Goal: Task Accomplishment & Management: Complete application form

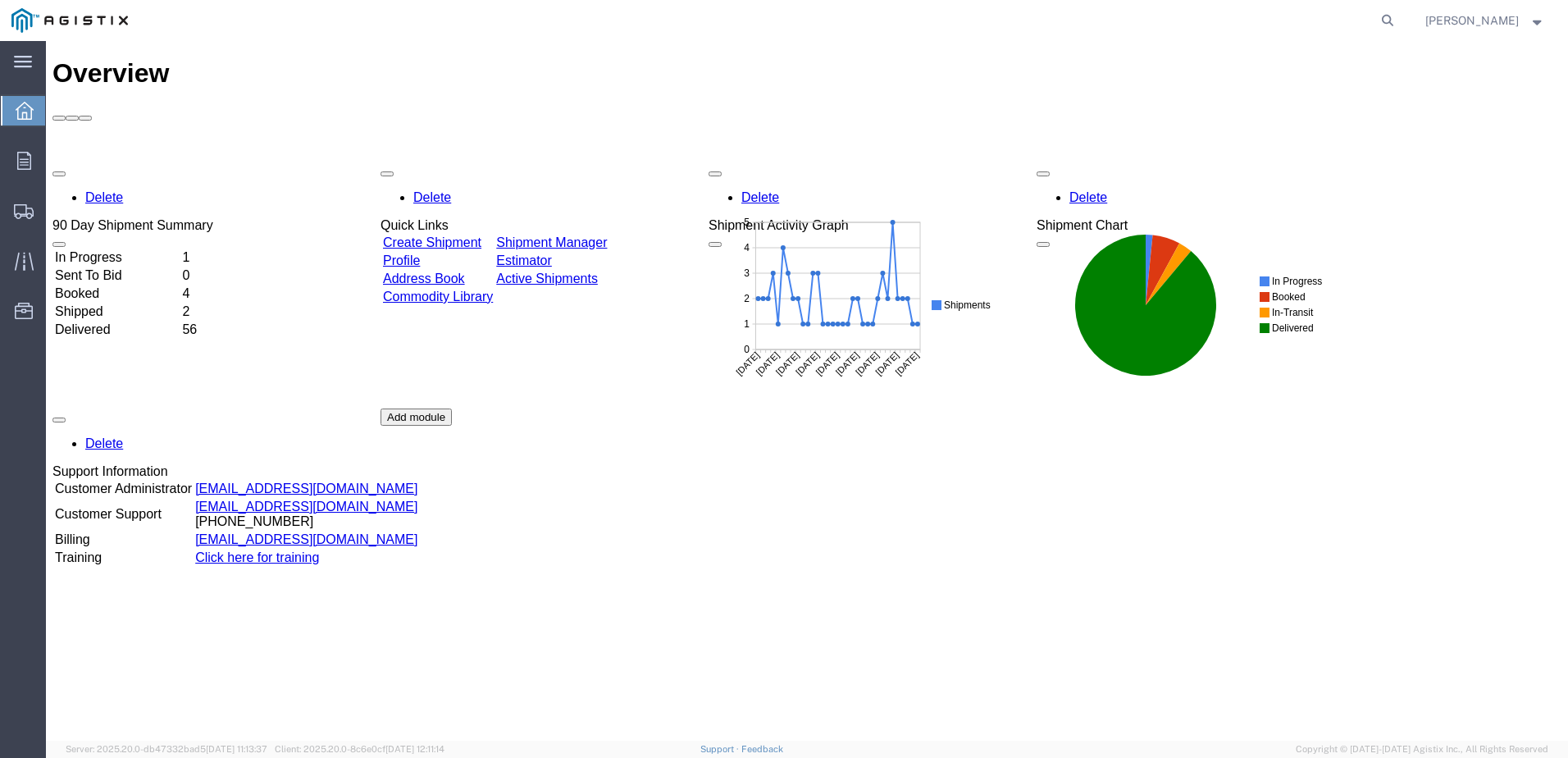
click at [482, 235] on link "Create Shipment" at bounding box center [432, 242] width 99 height 14
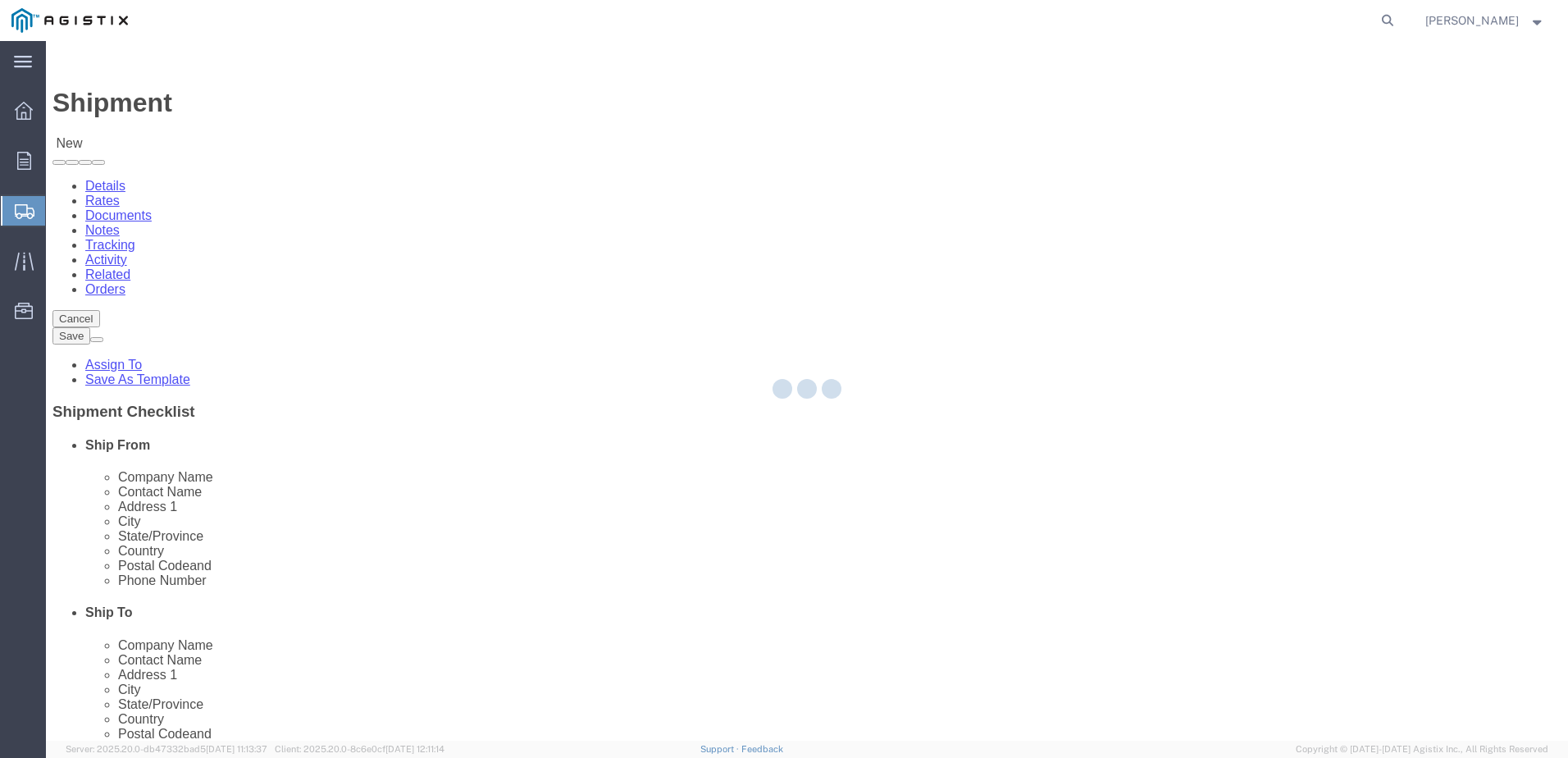
select select
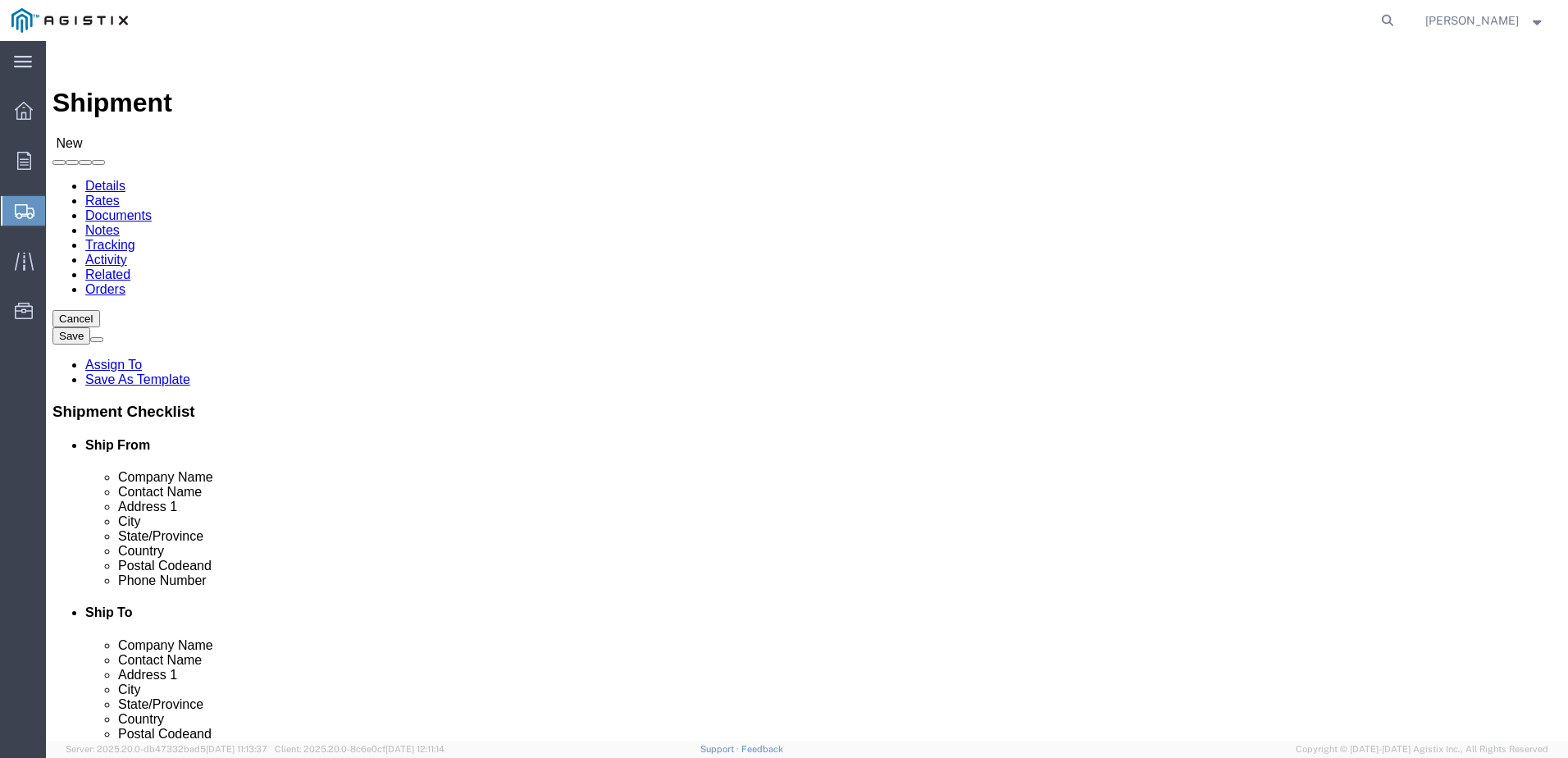
click select "Select Graybar Electric Company Inc PG&E"
select select "9596"
click select "Select Graybar Electric Company Inc PG&E"
select select "PURCHORD"
select select
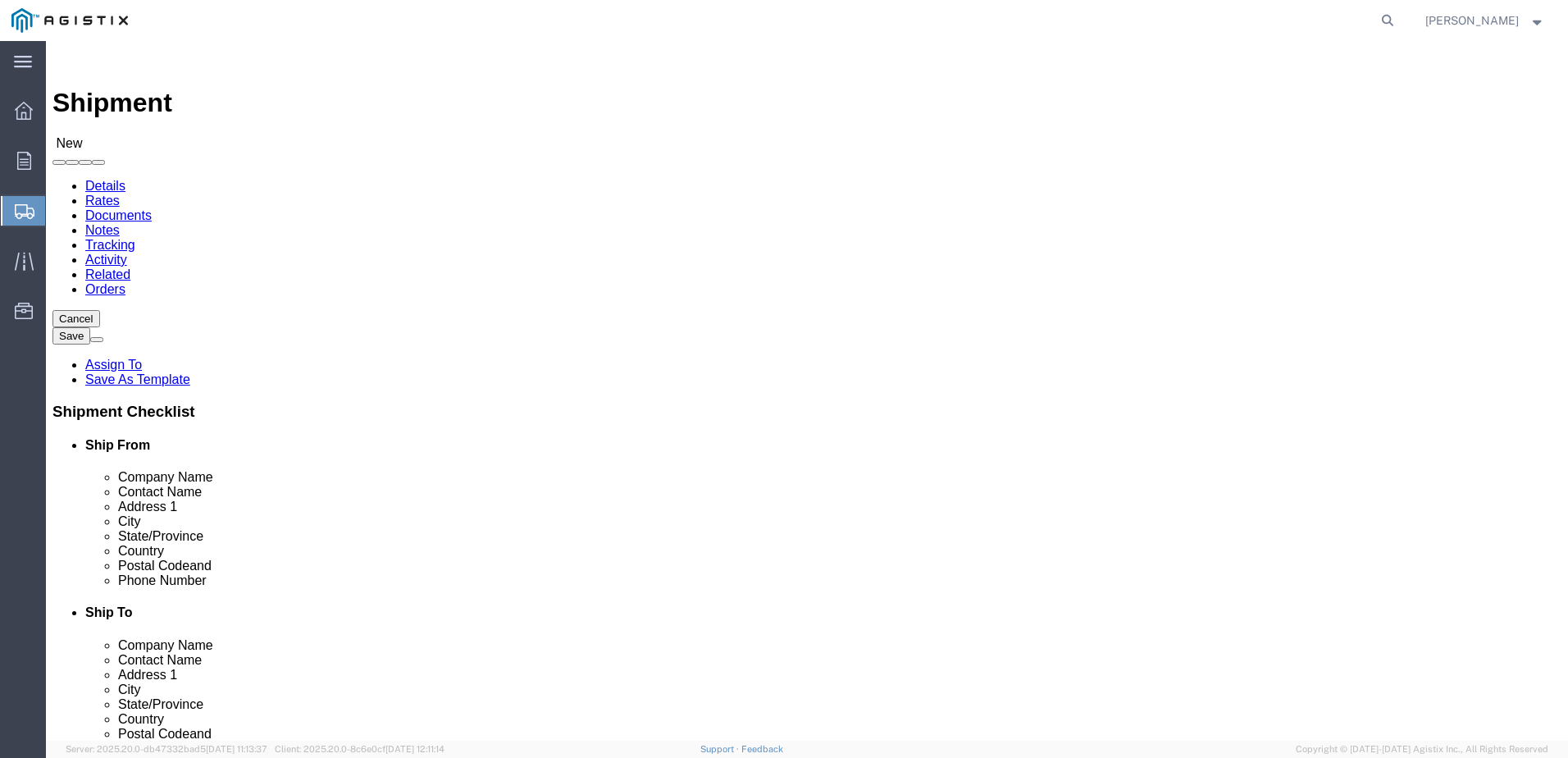
select select
click select "Select All Others [GEOGRAPHIC_DATA] [GEOGRAPHIC_DATA] [GEOGRAPHIC_DATA] [GEOGRA…"
select select "23082"
click select "Select All Others [GEOGRAPHIC_DATA] [GEOGRAPHIC_DATA] [GEOGRAPHIC_DATA] [GEOGRA…"
select select "36030"
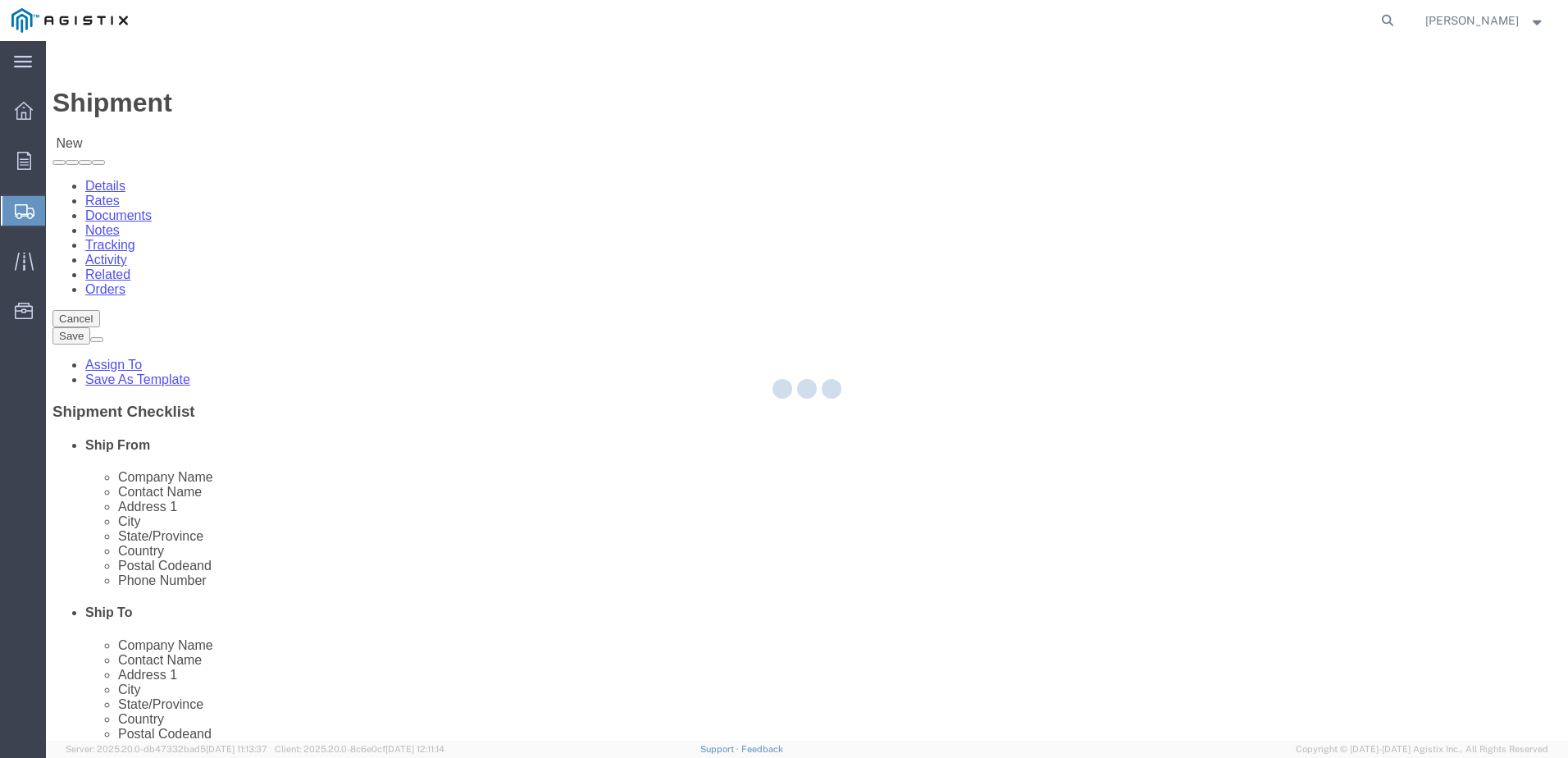
type input "Graybar Electric Company Inc"
type input "1100 [US_STATE] Works Dr"
type input "[GEOGRAPHIC_DATA]"
type input "44510"
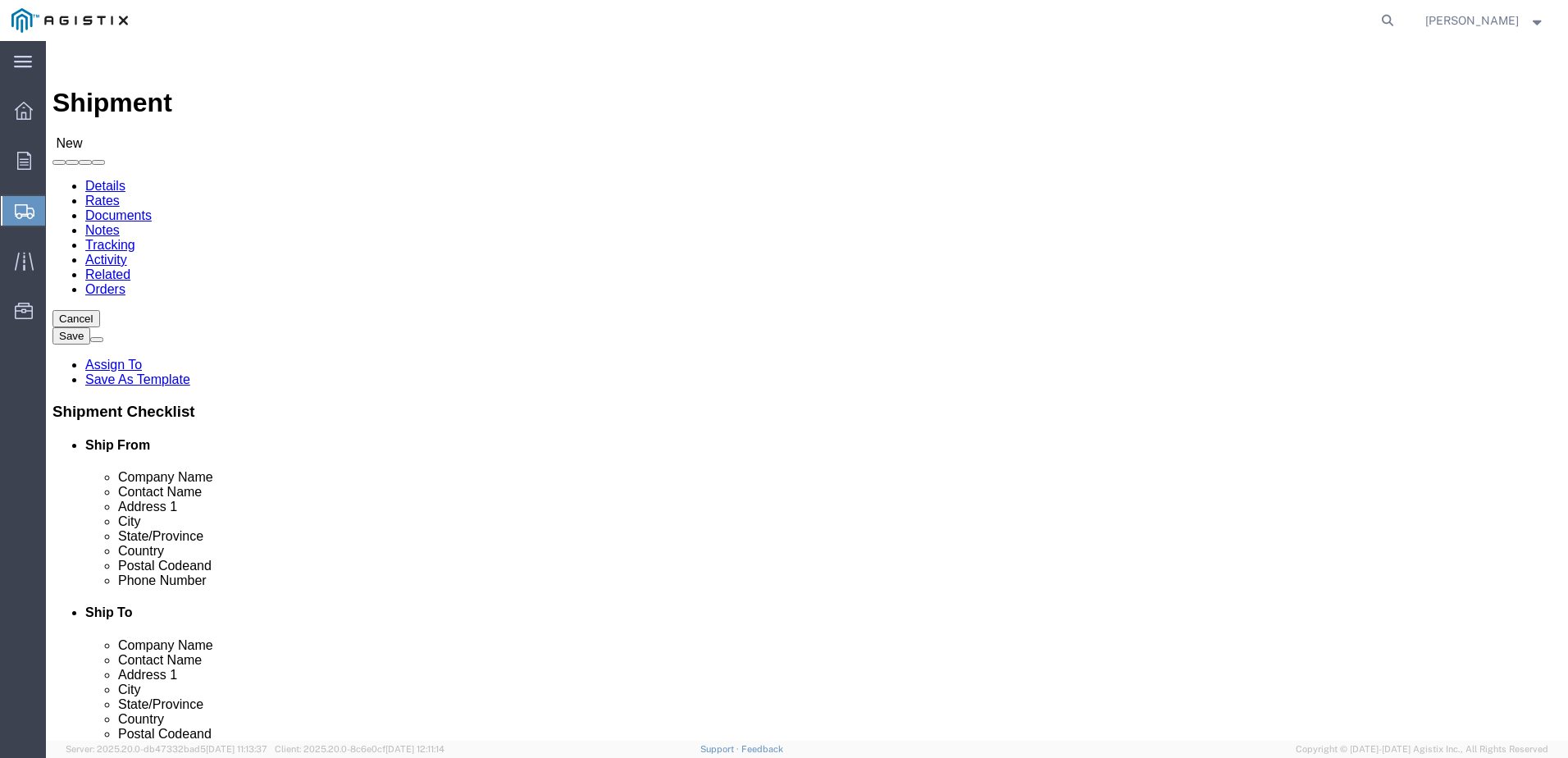
select select "OH"
click input "text"
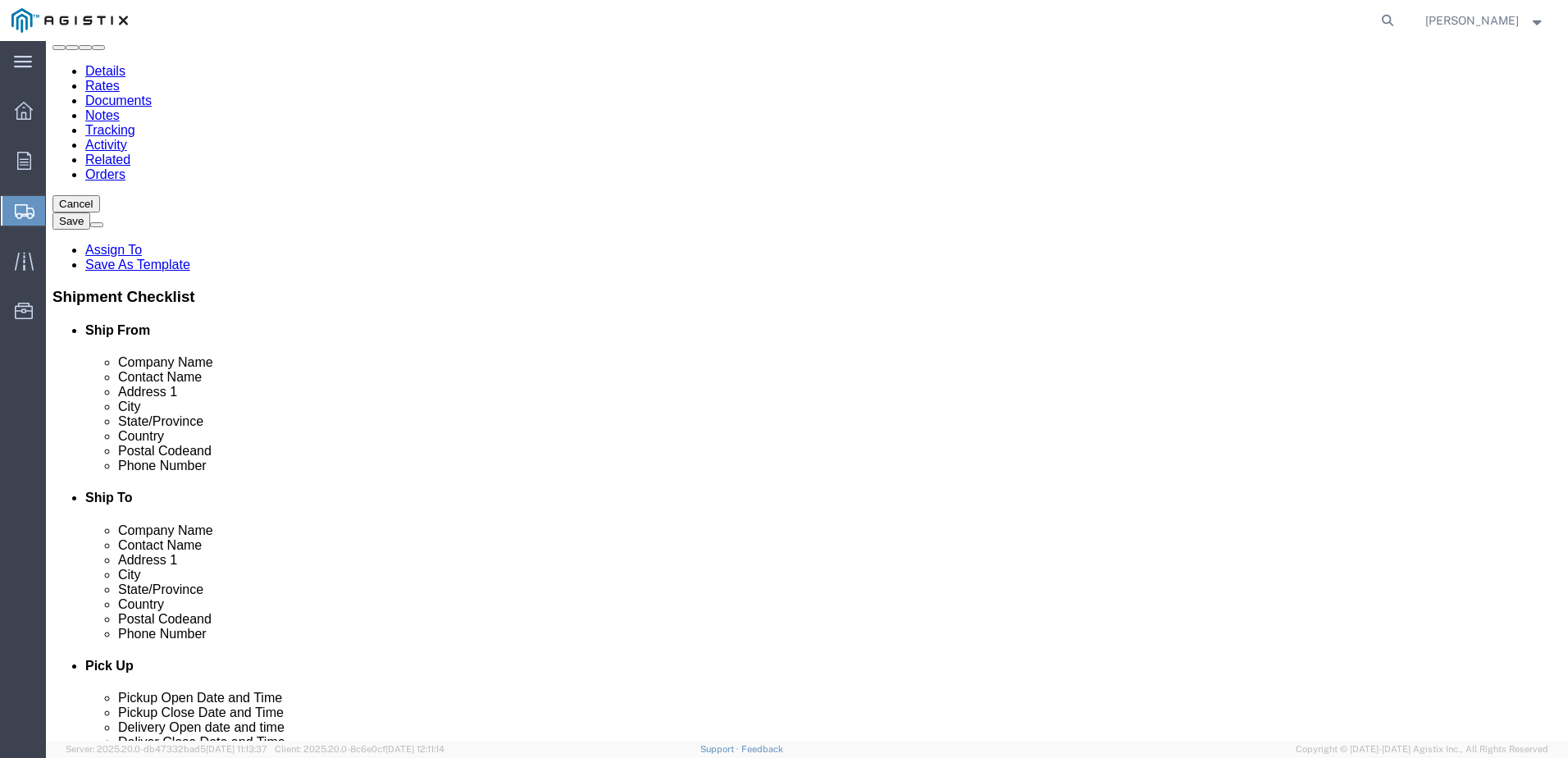
scroll to position [164, 0]
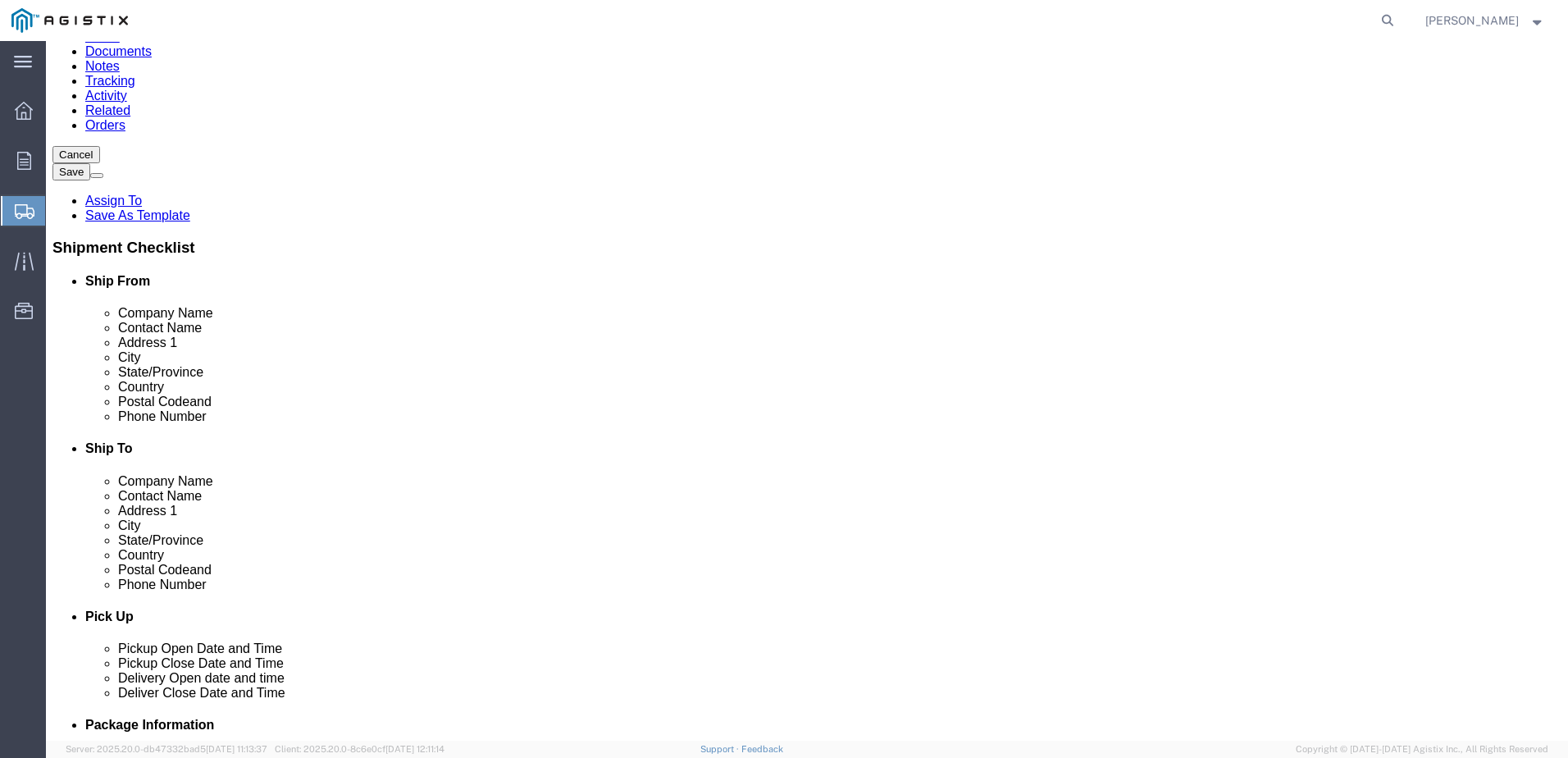
type input "[PERSON_NAME]"
click input "text"
type input "2342323400"
click input "text"
type input "[PERSON_NAME][EMAIL_ADDRESS][PERSON_NAME][DOMAIN_NAME]"
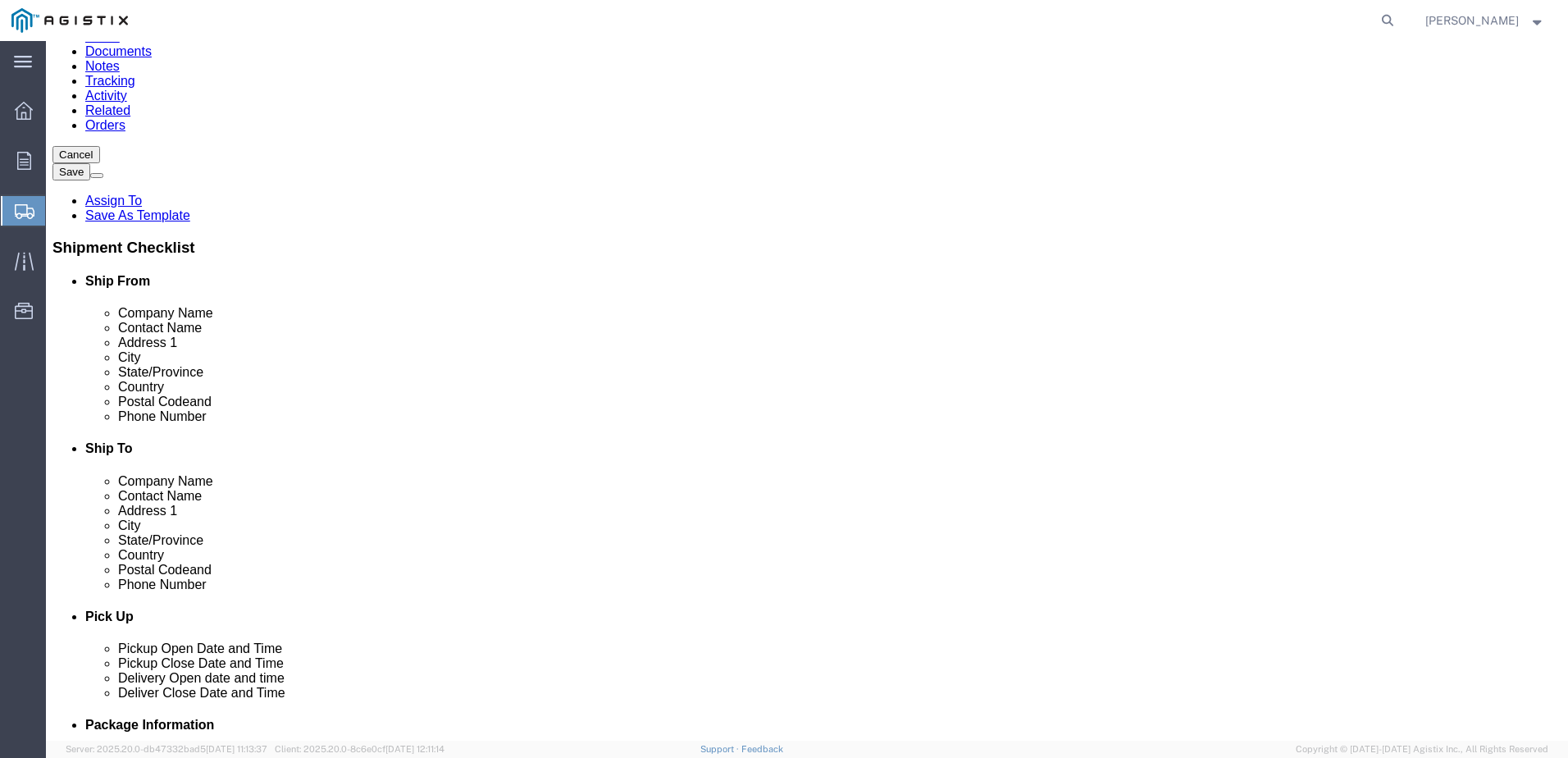
checkbox input "true"
click div "ADDITIONAL INFORMATION"
click input "text"
type input "p"
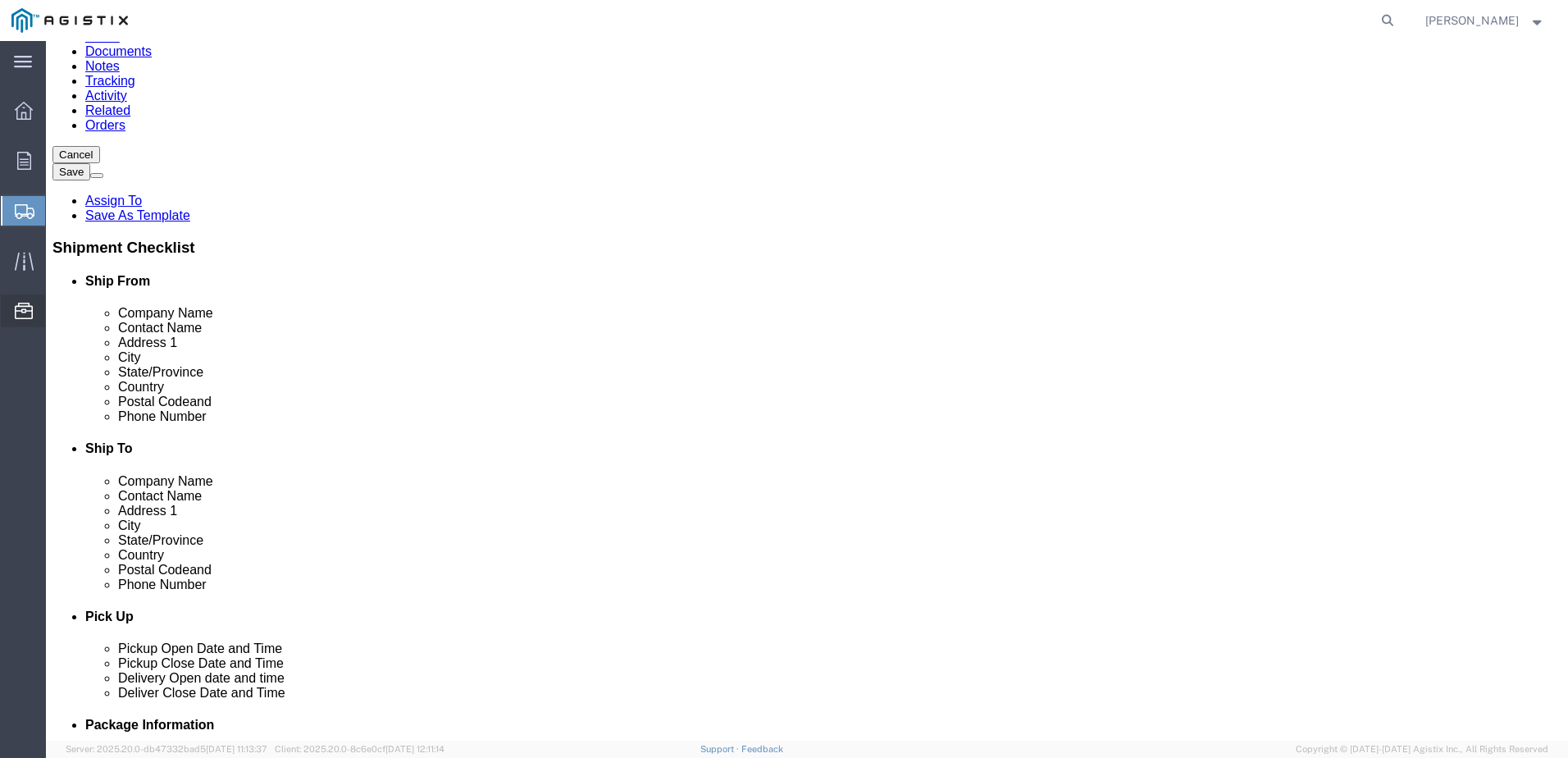
type input "PG&E"
click input "text"
type input "[PERSON_NAME]"
click input "text"
type input "[STREET_ADDRESS]"
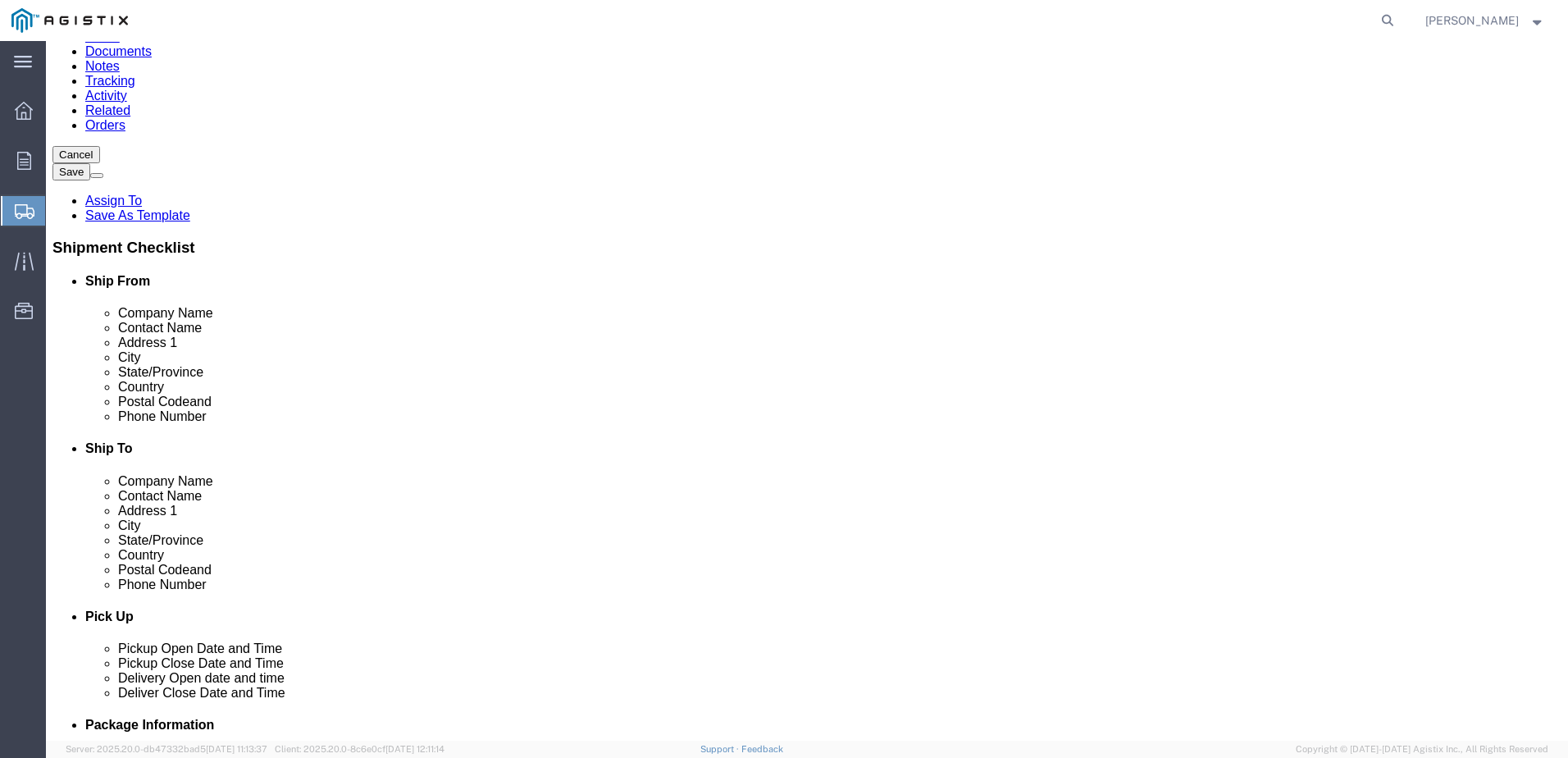
select select
click input "text"
type input "[GEOGRAPHIC_DATA]"
click p "- PG&E - ([PERSON_NAME]) [STREET_ADDRESS]"
select select
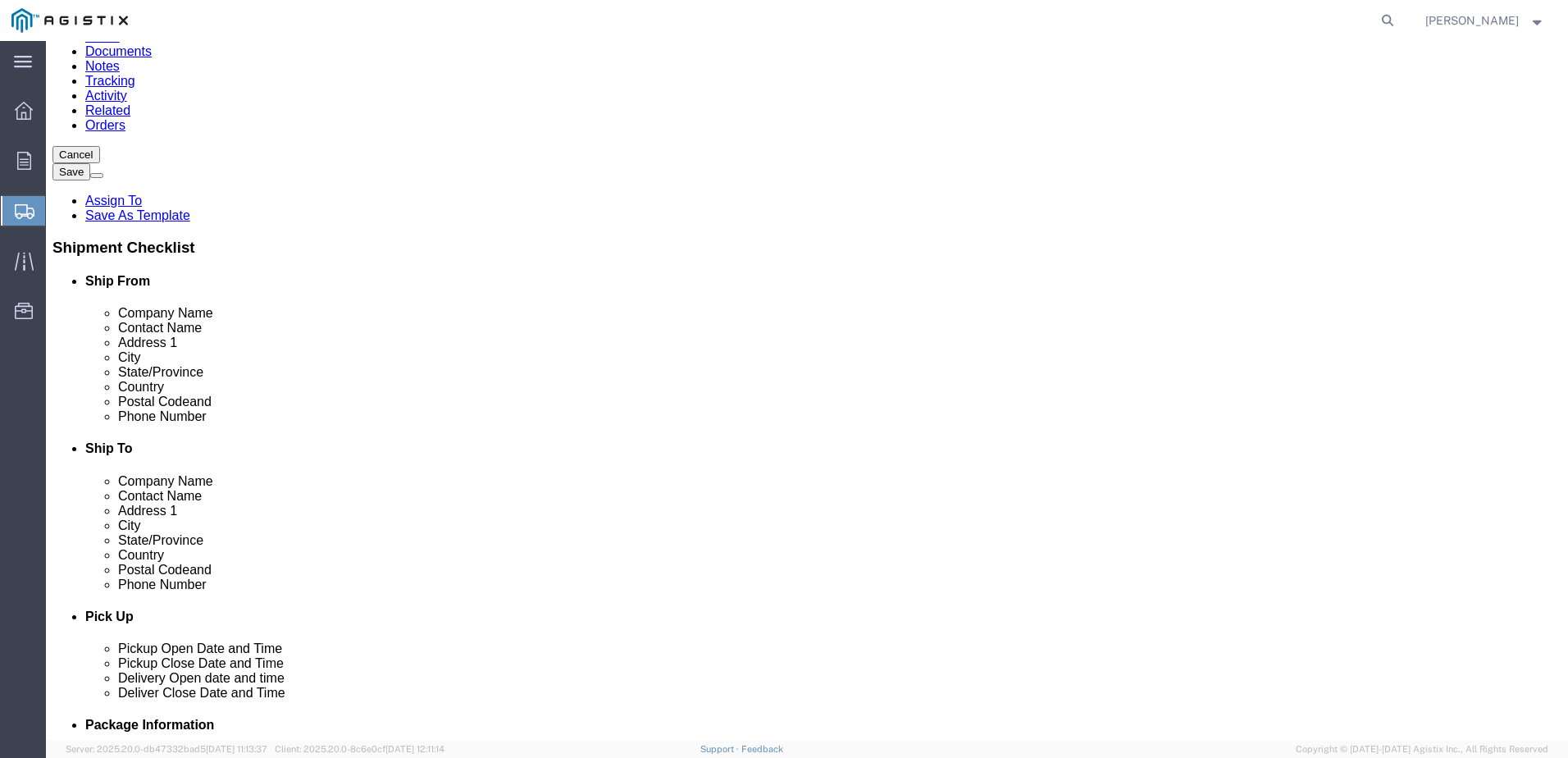
type input "[PERSON_NAME]"
type input "2221 S Orange"
type input "[GEOGRAPHIC_DATA]"
type input "93725"
type input "[PHONE_NUMBER]"
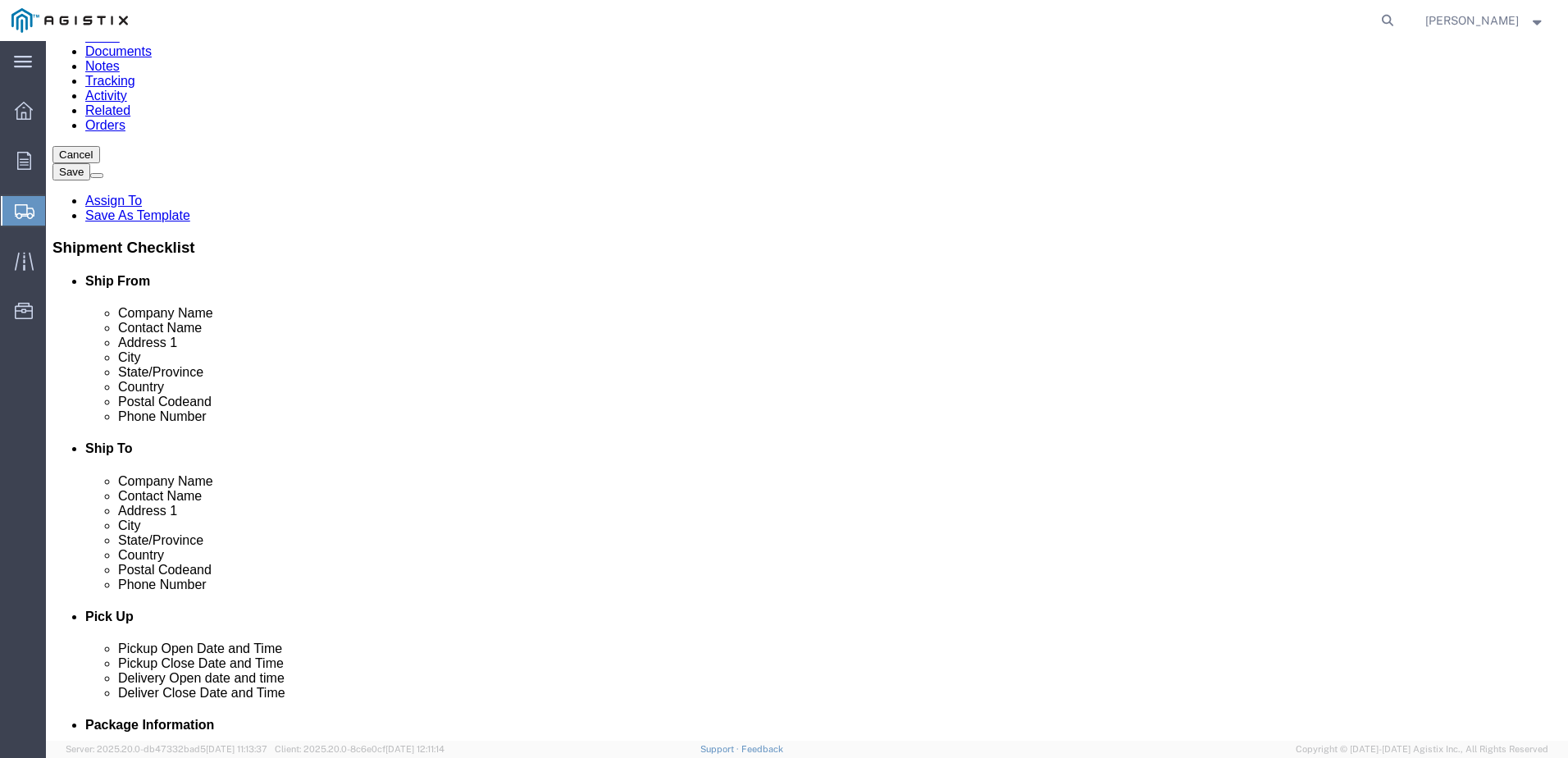
select select "CA"
type input "[GEOGRAPHIC_DATA]"
select select
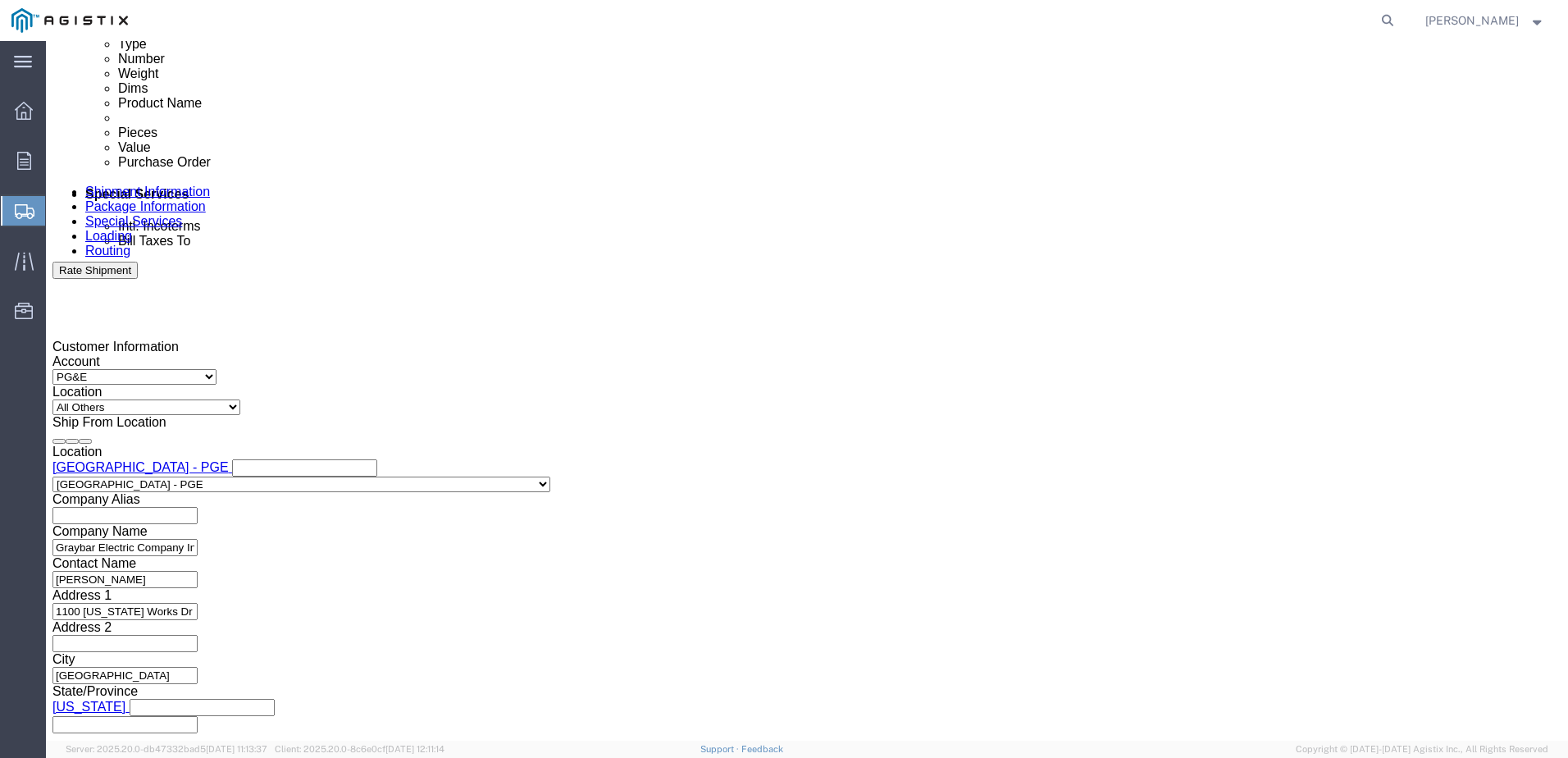
scroll to position [902, 0]
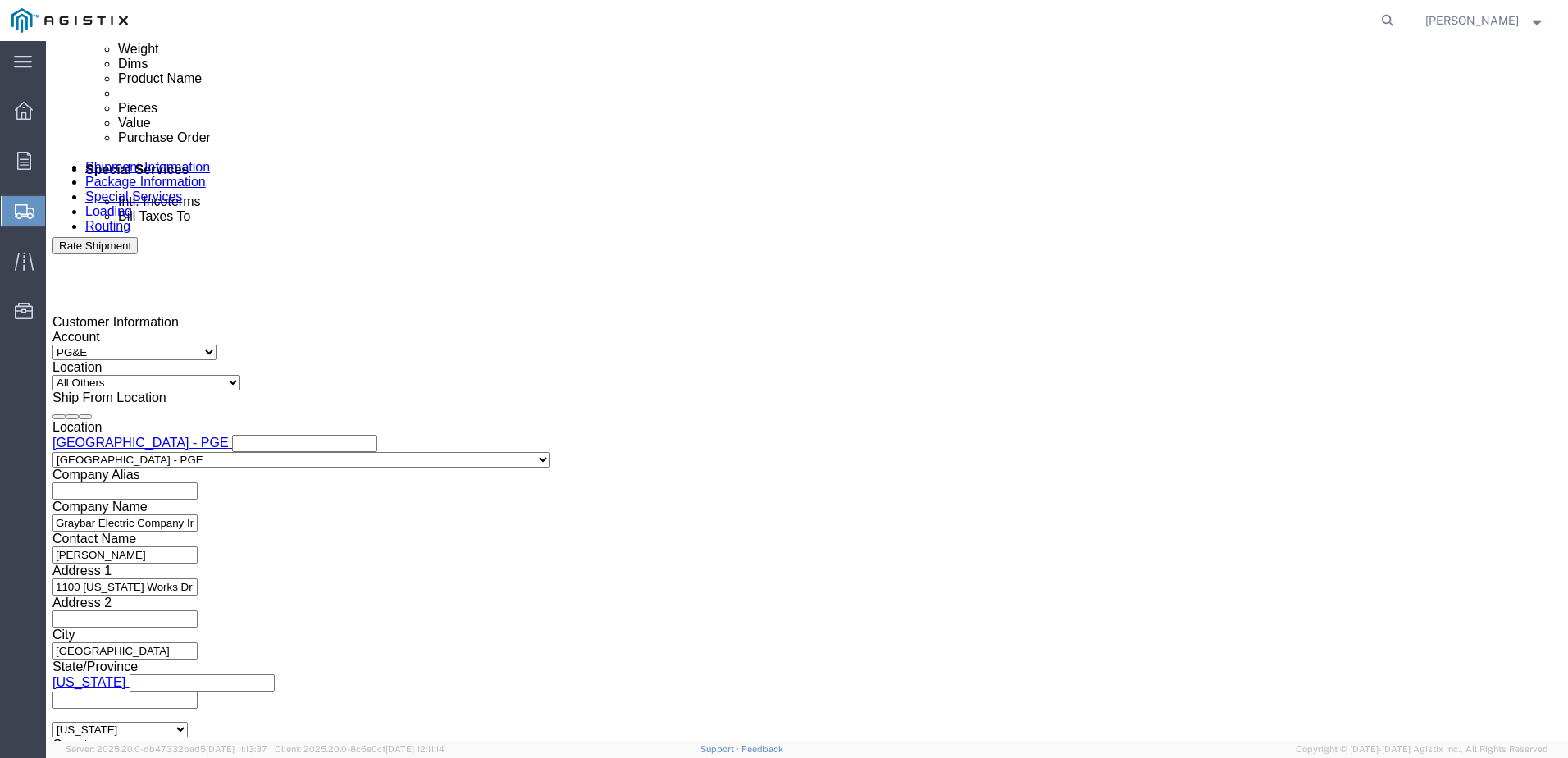
click icon
click div "[DATE] 11:00 AM"
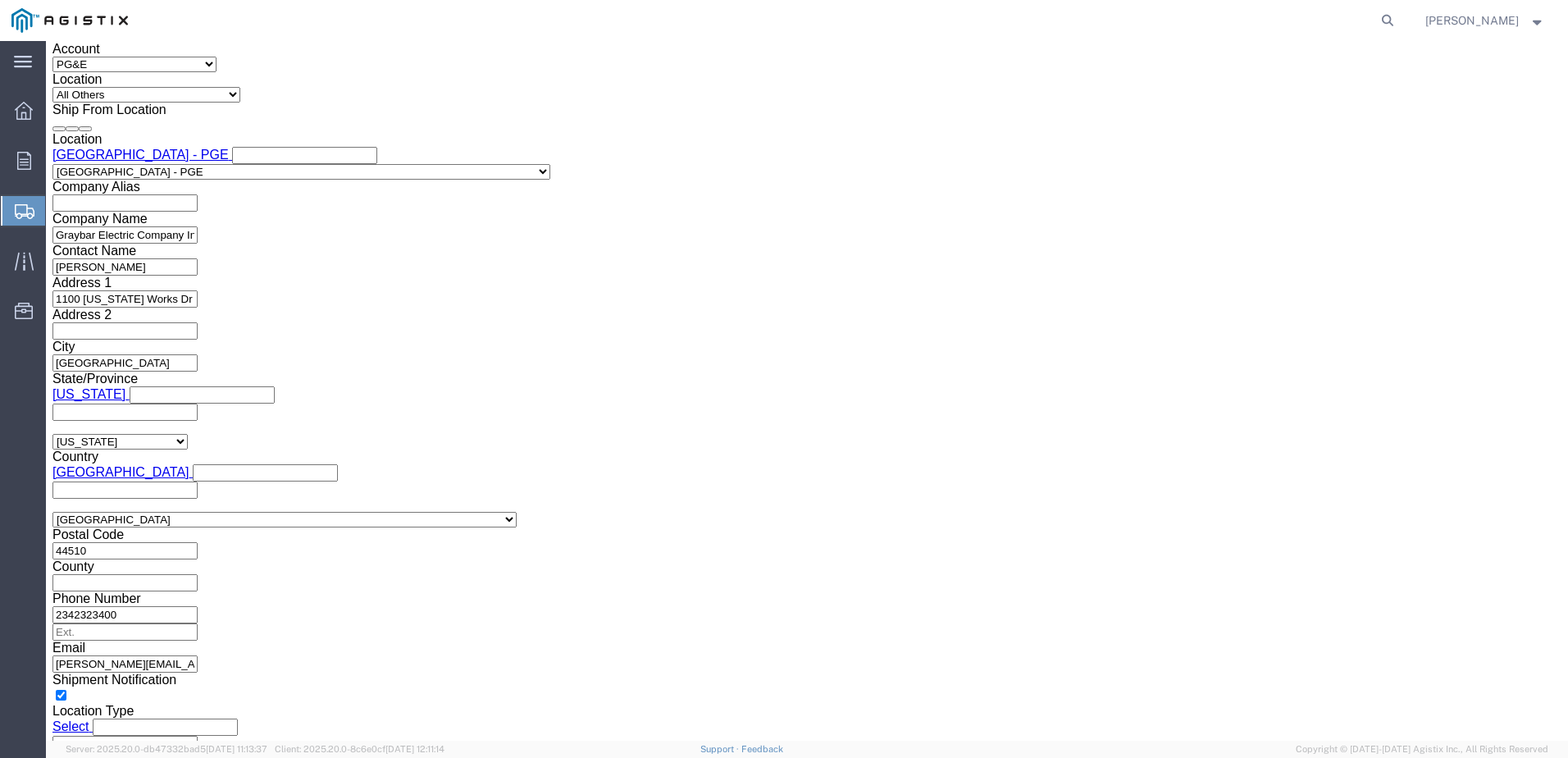
click input "11:00 AM"
drag, startPoint x: 420, startPoint y: 443, endPoint x: 400, endPoint y: 441, distance: 20.1
click input "17:00 AM"
drag, startPoint x: 378, startPoint y: 441, endPoint x: 365, endPoint y: 441, distance: 13.0
click input "17:00 pm"
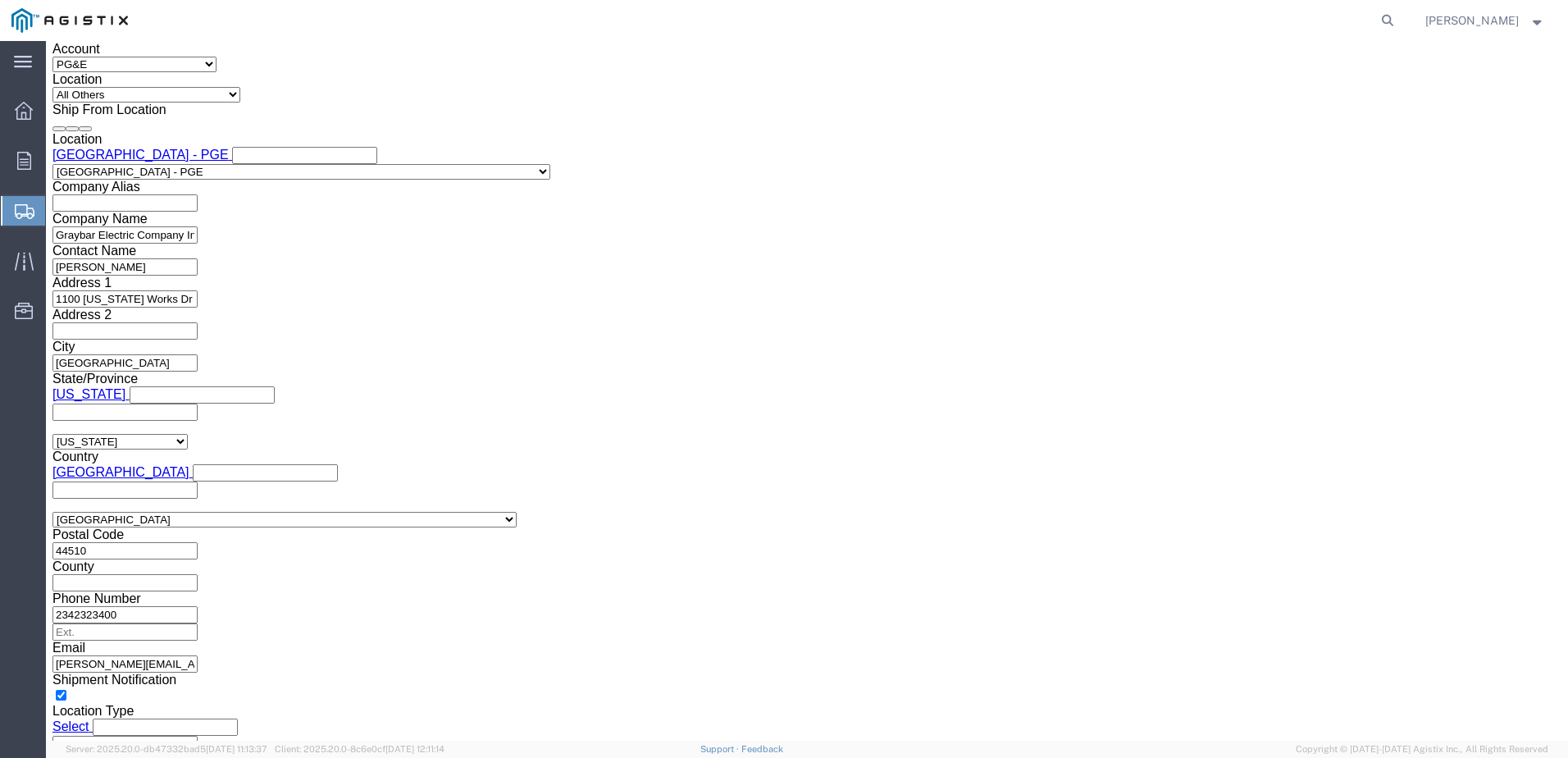
type input "5:00 PM"
click button "Apply"
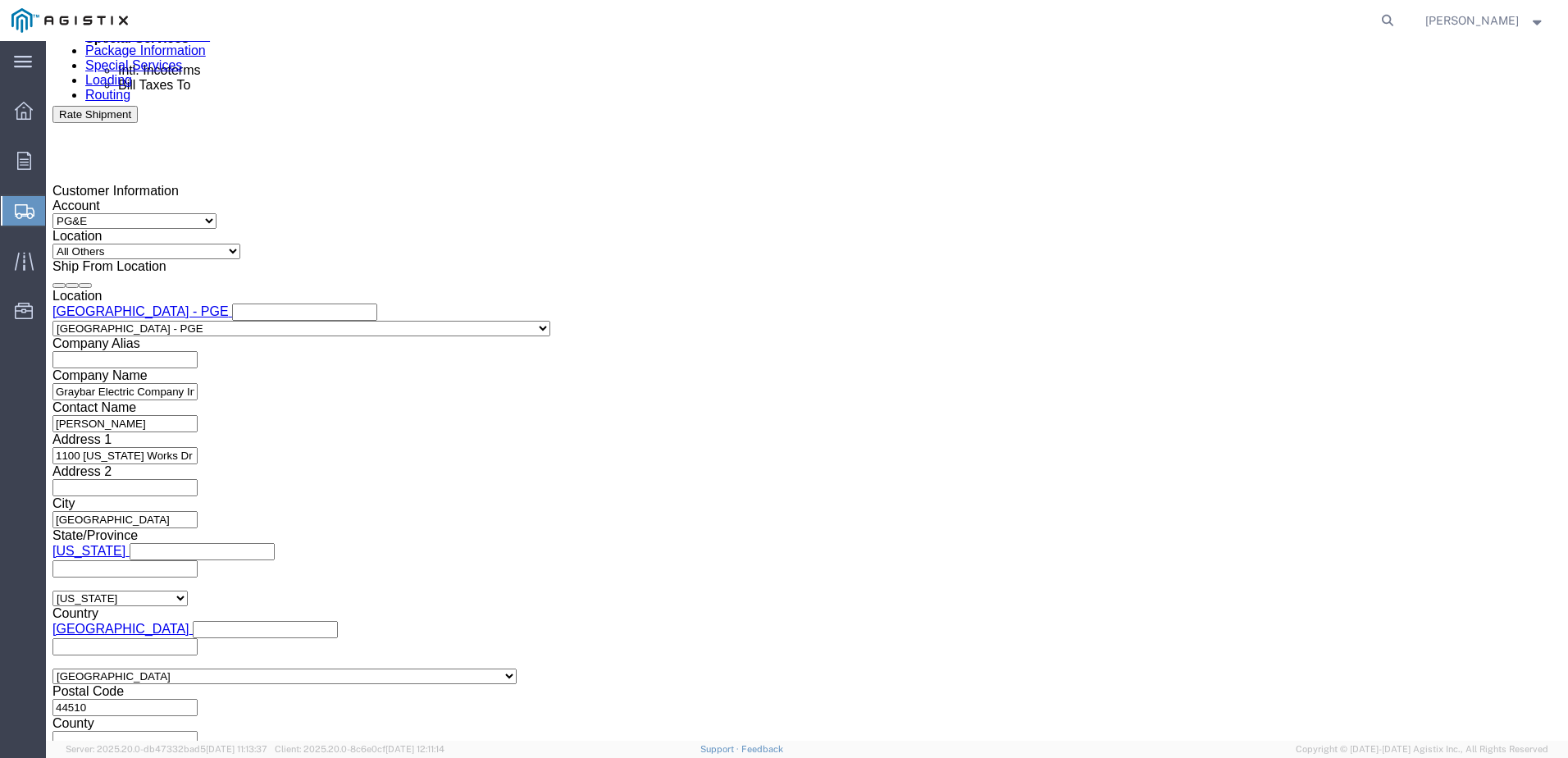
scroll to position [1026, 0]
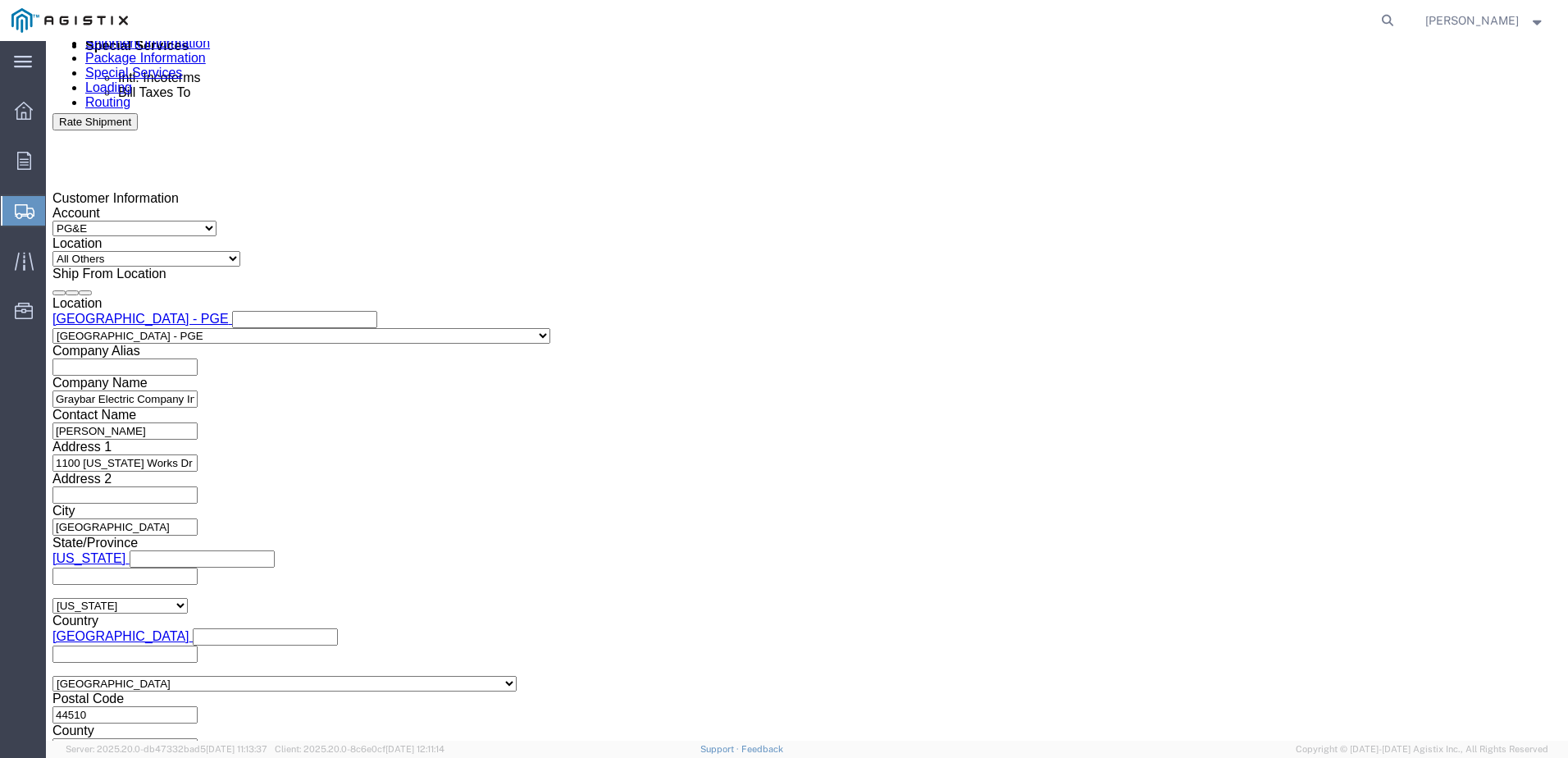
click div
click input "6:00 PM"
drag, startPoint x: 704, startPoint y: 600, endPoint x: 724, endPoint y: 605, distance: 20.6
click input "8:00 PM"
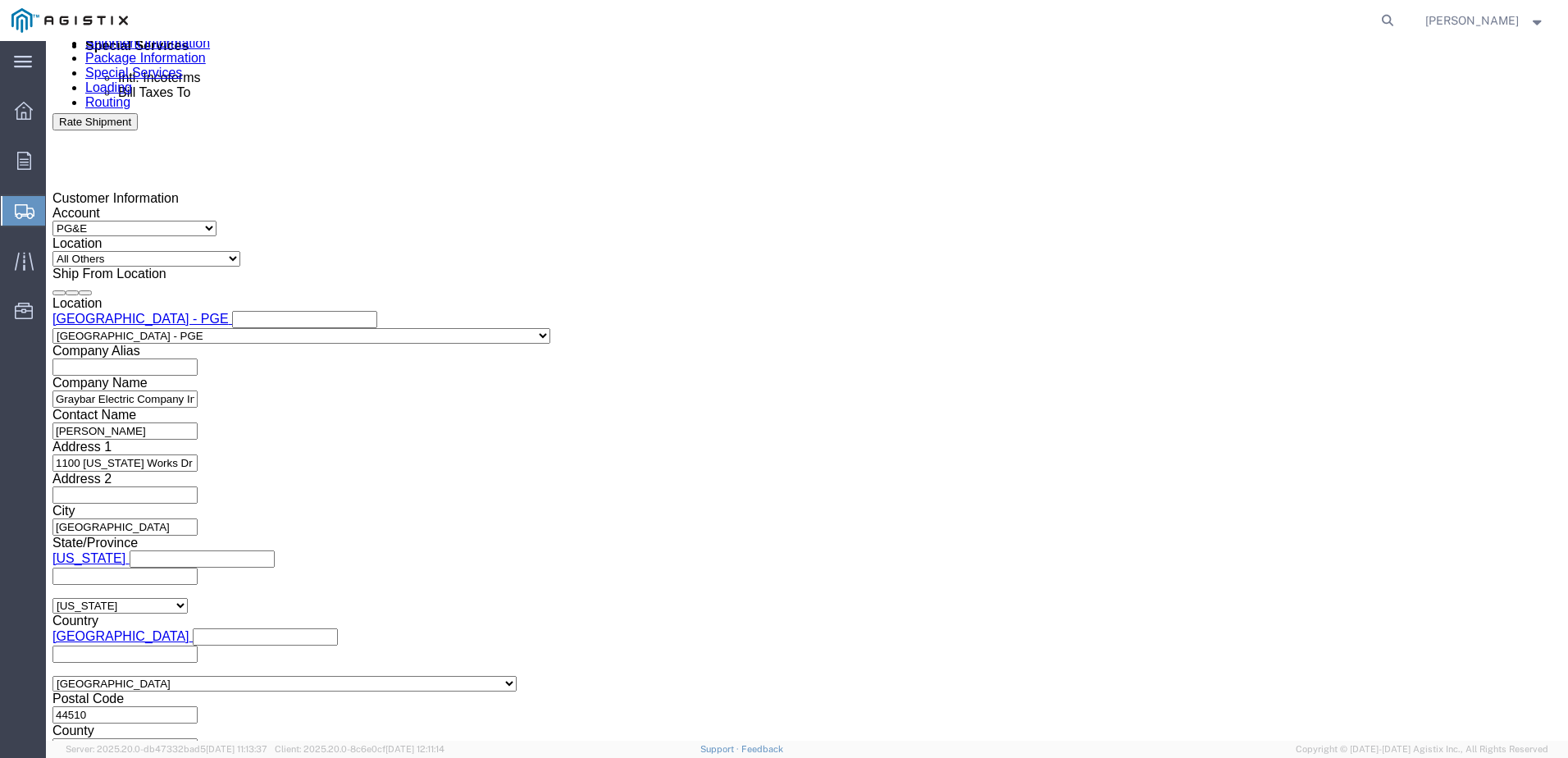
type input "8:00 AM"
click button "Apply"
click div
click input "9:00 AM"
drag, startPoint x: 970, startPoint y: 605, endPoint x: 996, endPoint y: 609, distance: 26.3
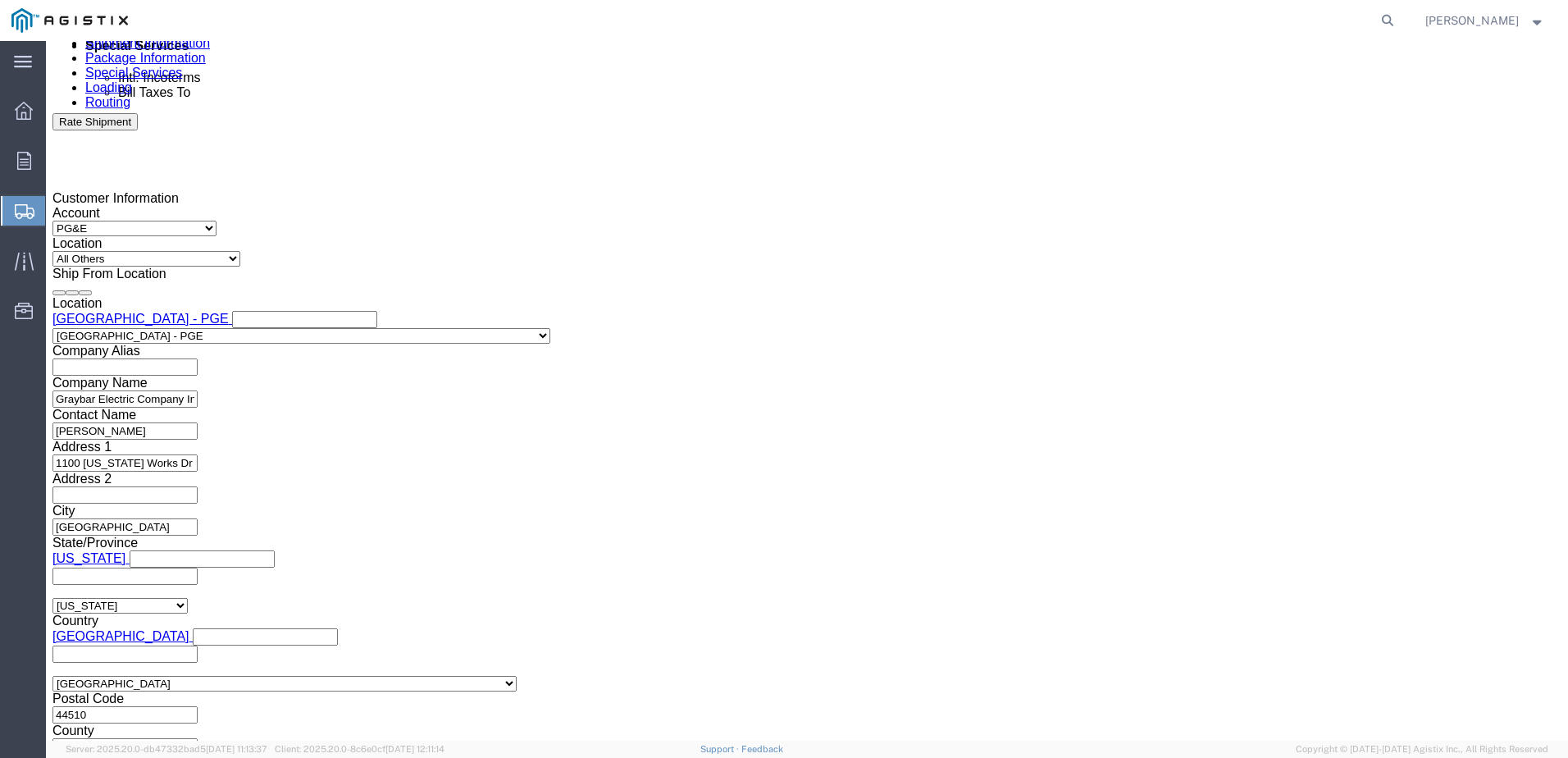
click input "5:00 AM"
type input "5:00 PM"
click button "Apply"
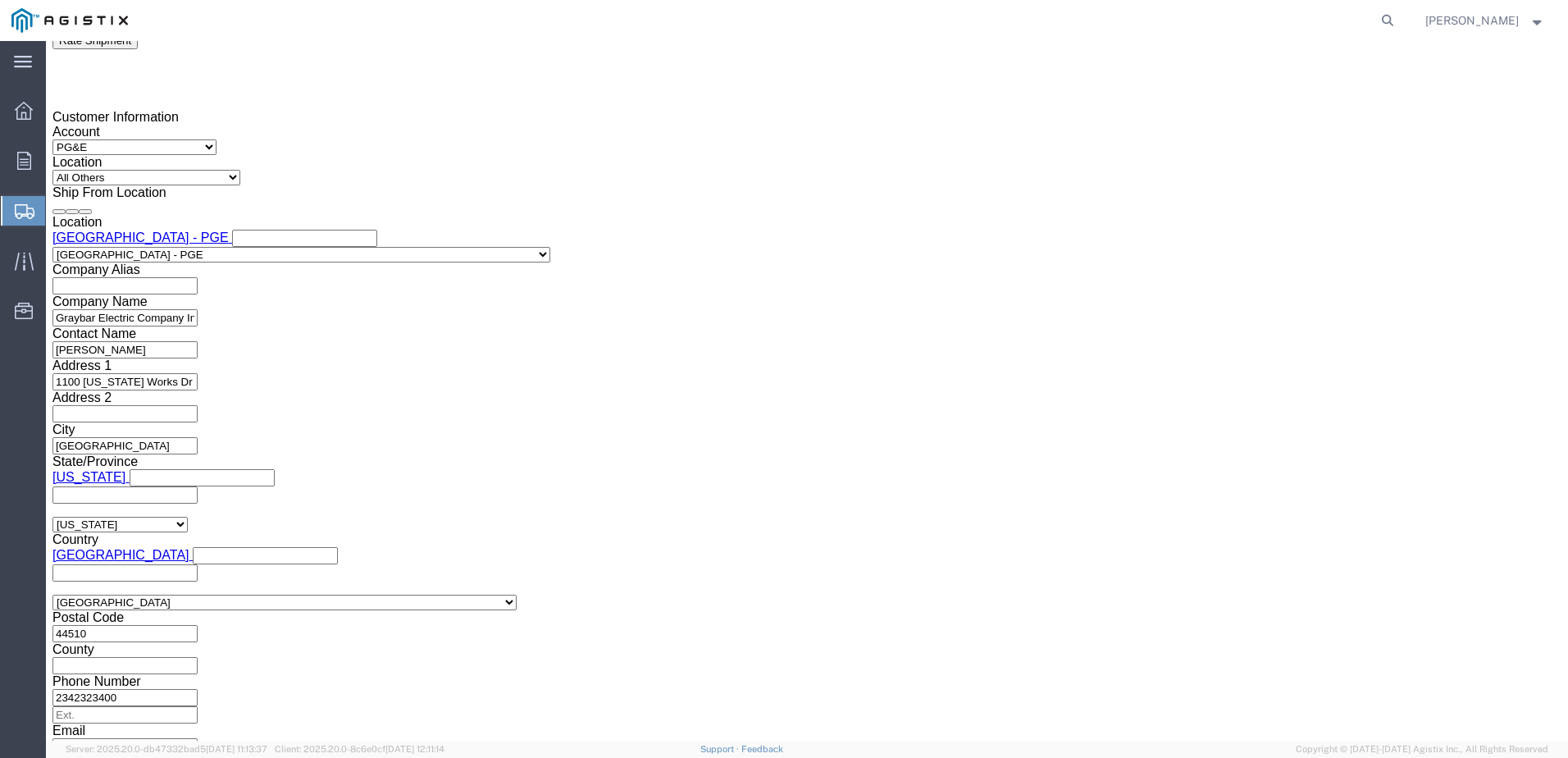
scroll to position [1190, 0]
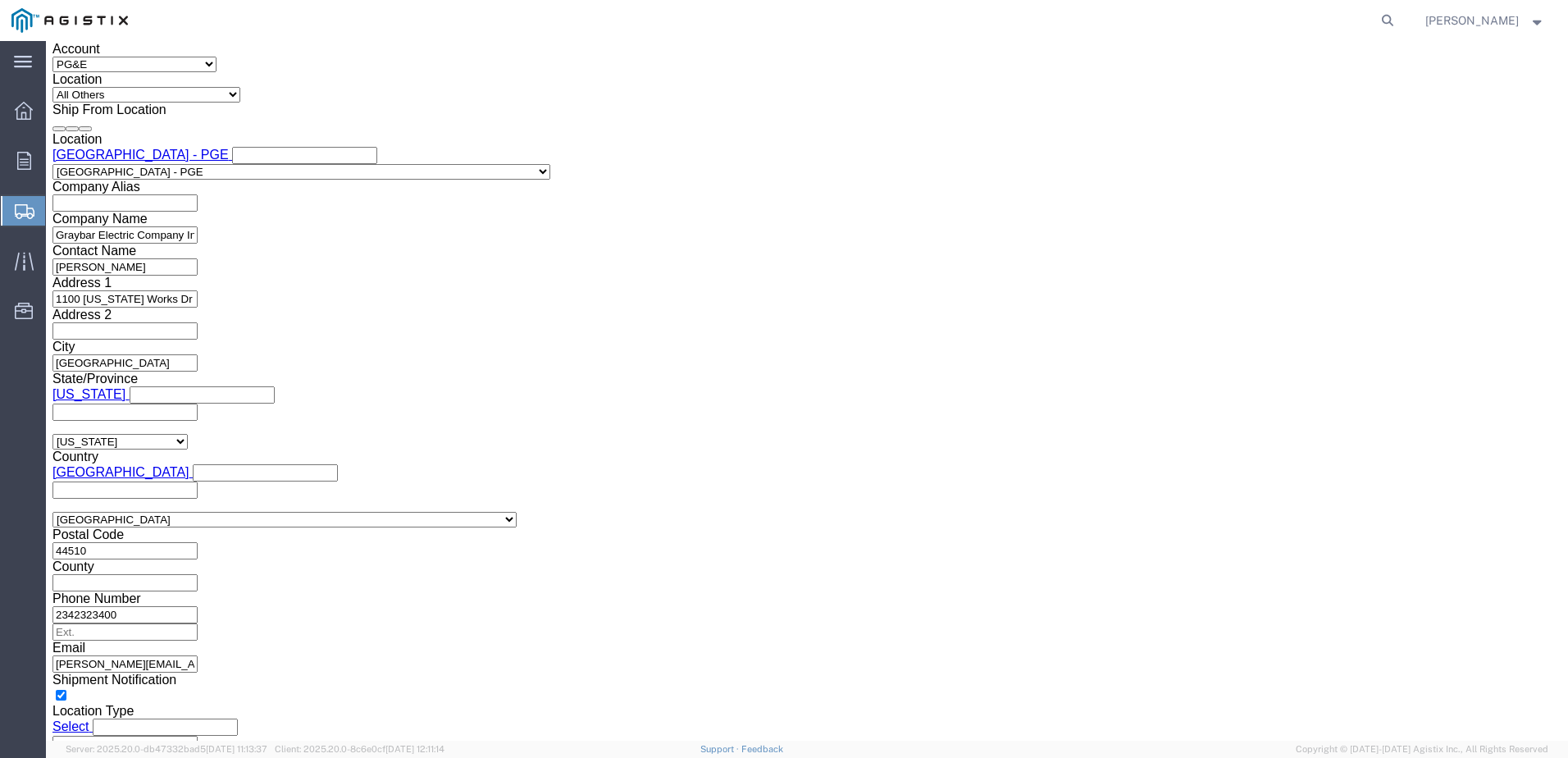
click button "Continue"
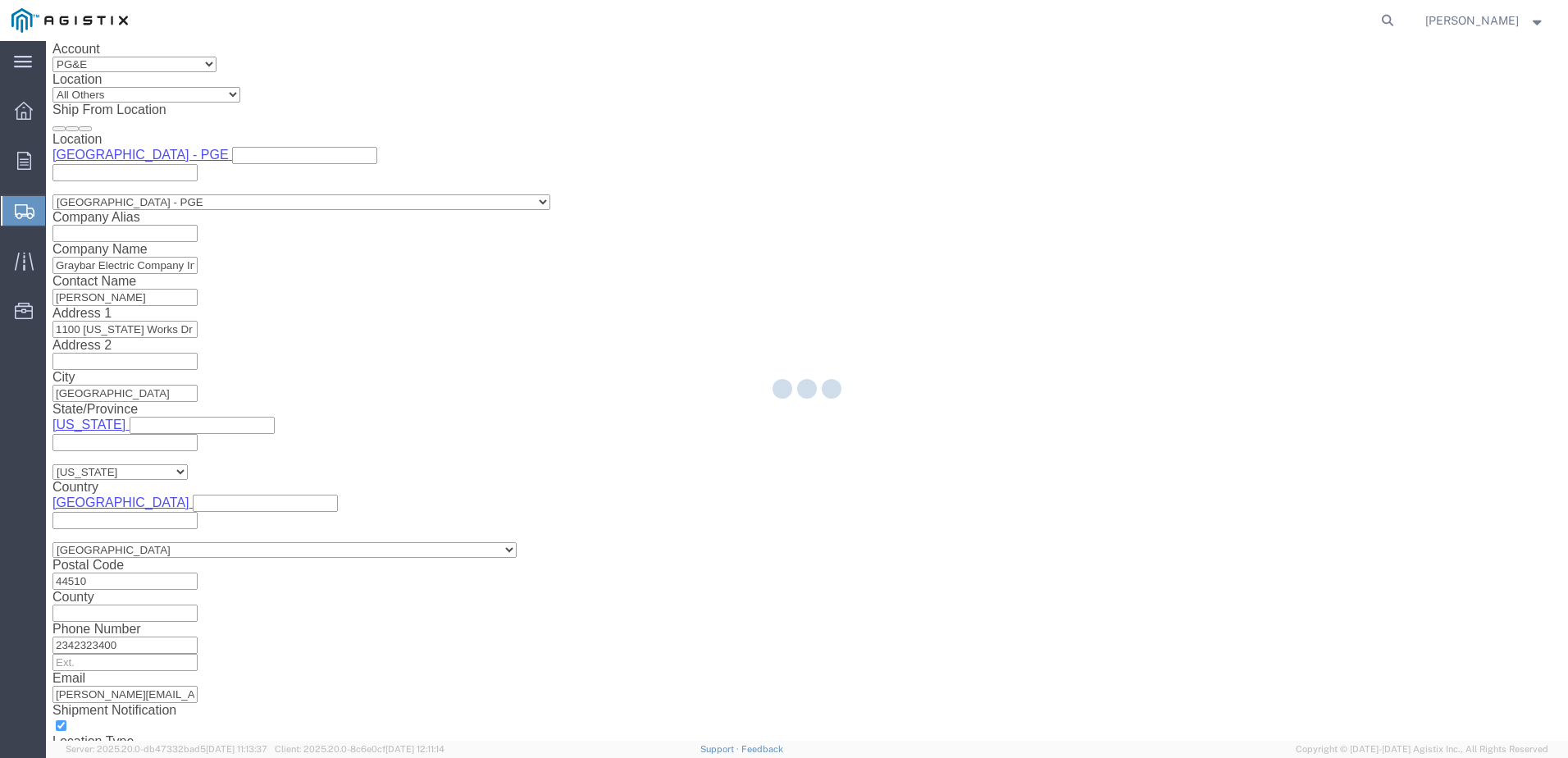
select select "36030"
select select "PURCHORD"
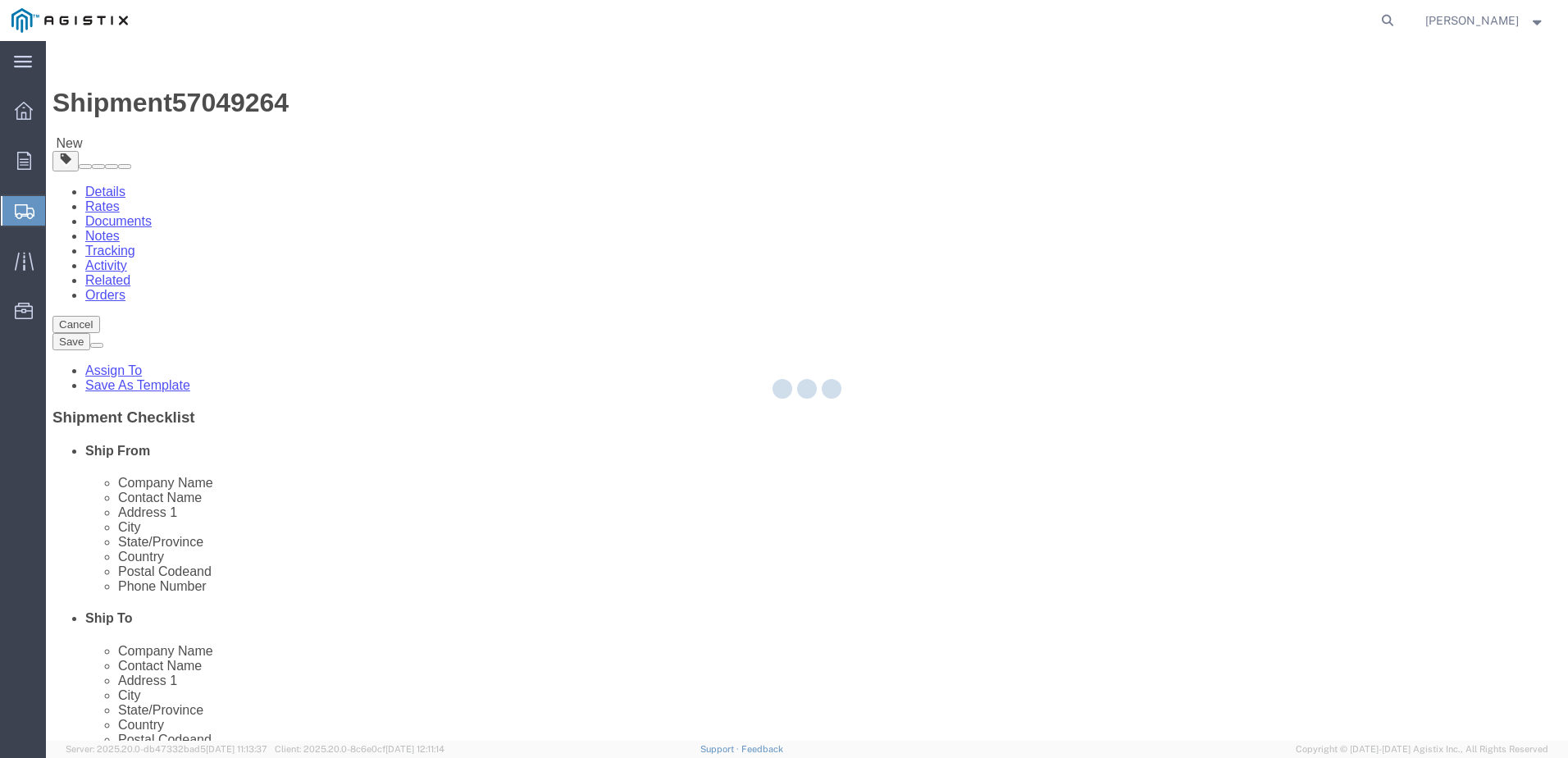
select select "CBOX"
